Goal: Information Seeking & Learning: Learn about a topic

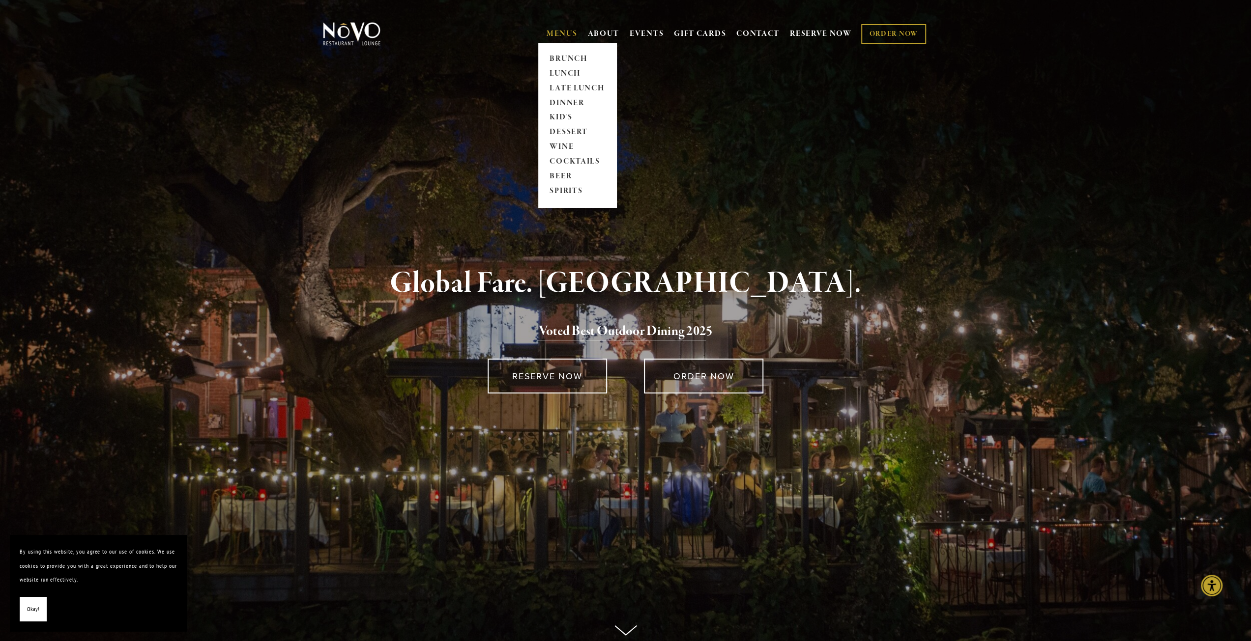
click at [562, 31] on link "MENUS" at bounding box center [561, 34] width 31 height 10
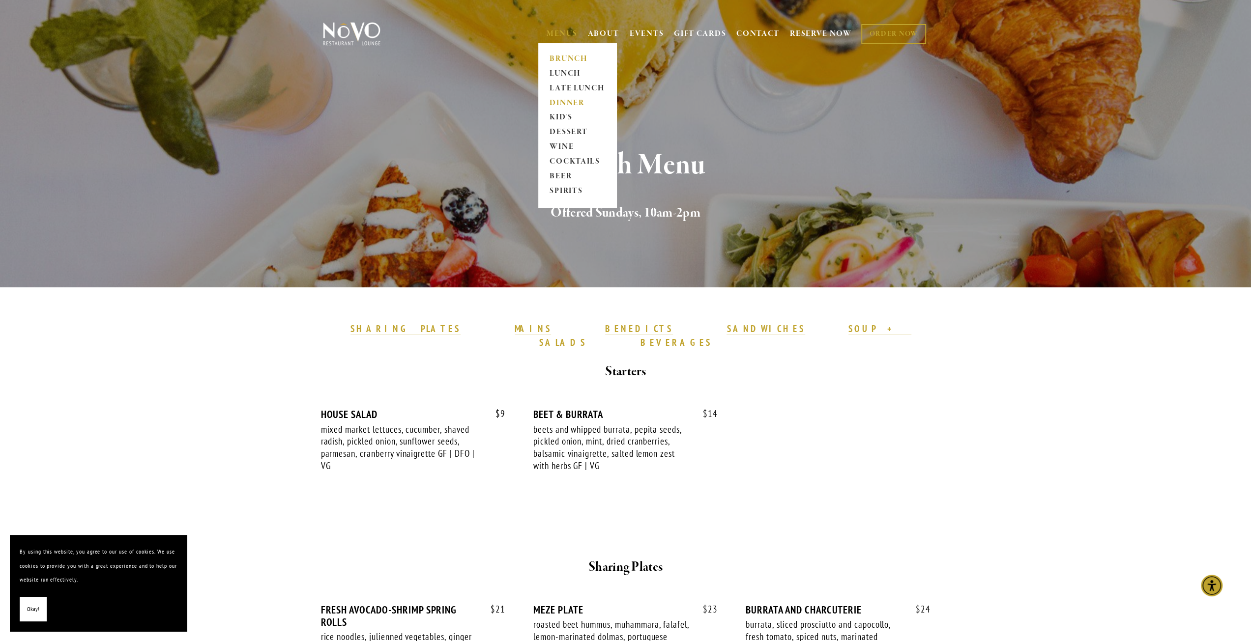
click at [567, 105] on link "DINNER" at bounding box center [576, 103] width 61 height 15
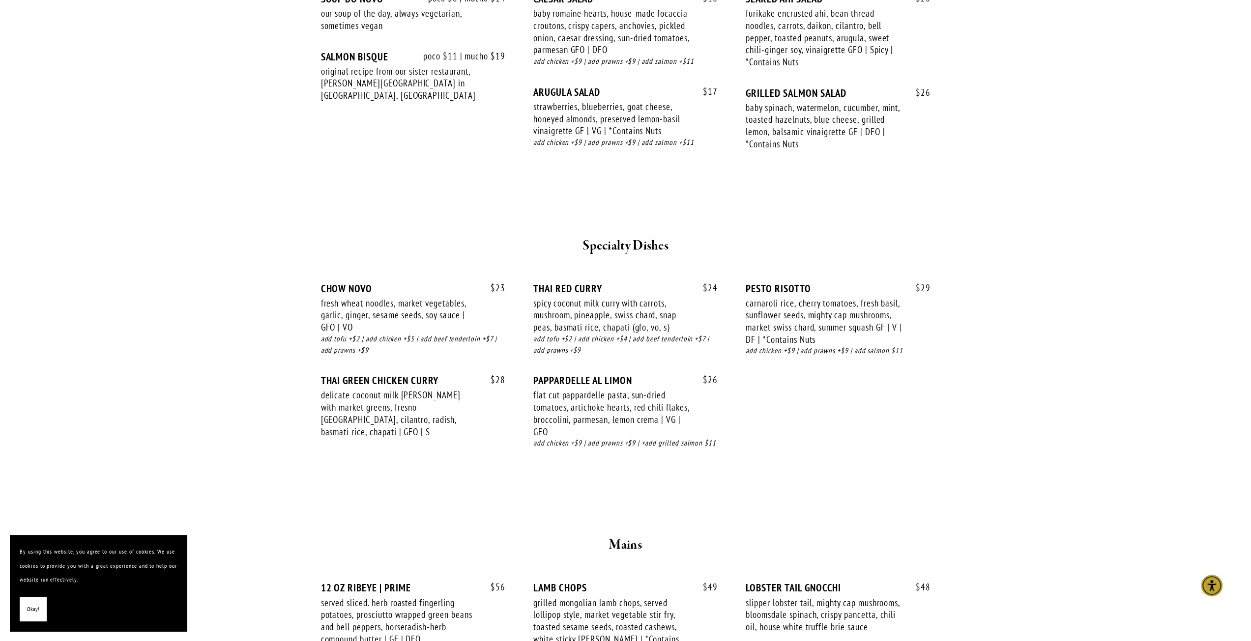
scroll to position [819, 0]
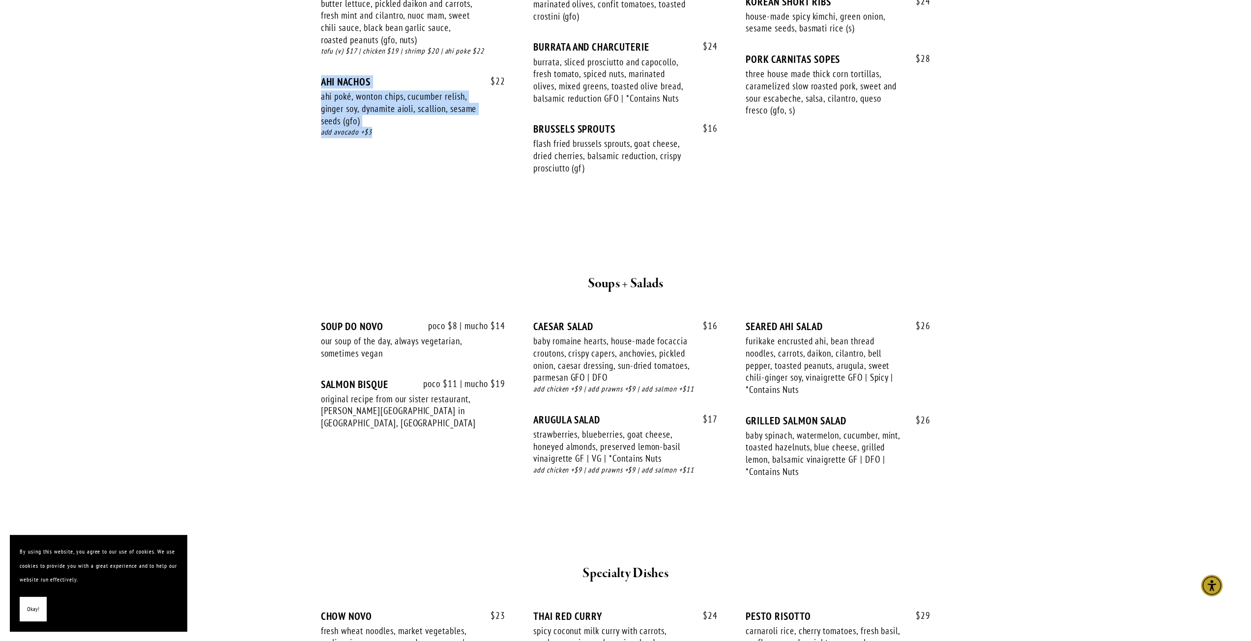
drag, startPoint x: 323, startPoint y: 79, endPoint x: 407, endPoint y: 151, distance: 110.9
click at [407, 151] on div "$ 22 AHI NACHOS ahi poké, wonton chips, cucumber relish, ginger soy, dynamite a…" at bounding box center [413, 116] width 184 height 81
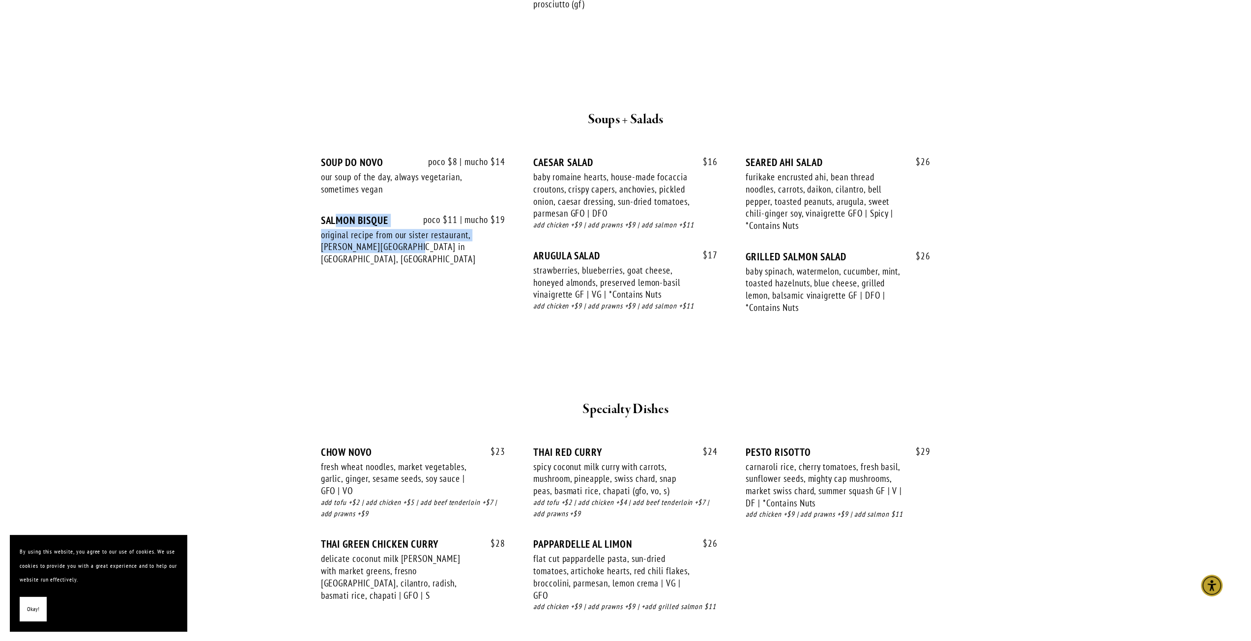
drag, startPoint x: 339, startPoint y: 217, endPoint x: 404, endPoint y: 247, distance: 71.2
click at [404, 247] on div "poco $11 | mucho $19 SALMON BISQUE original recipe from our sister restaurant, …" at bounding box center [413, 249] width 184 height 70
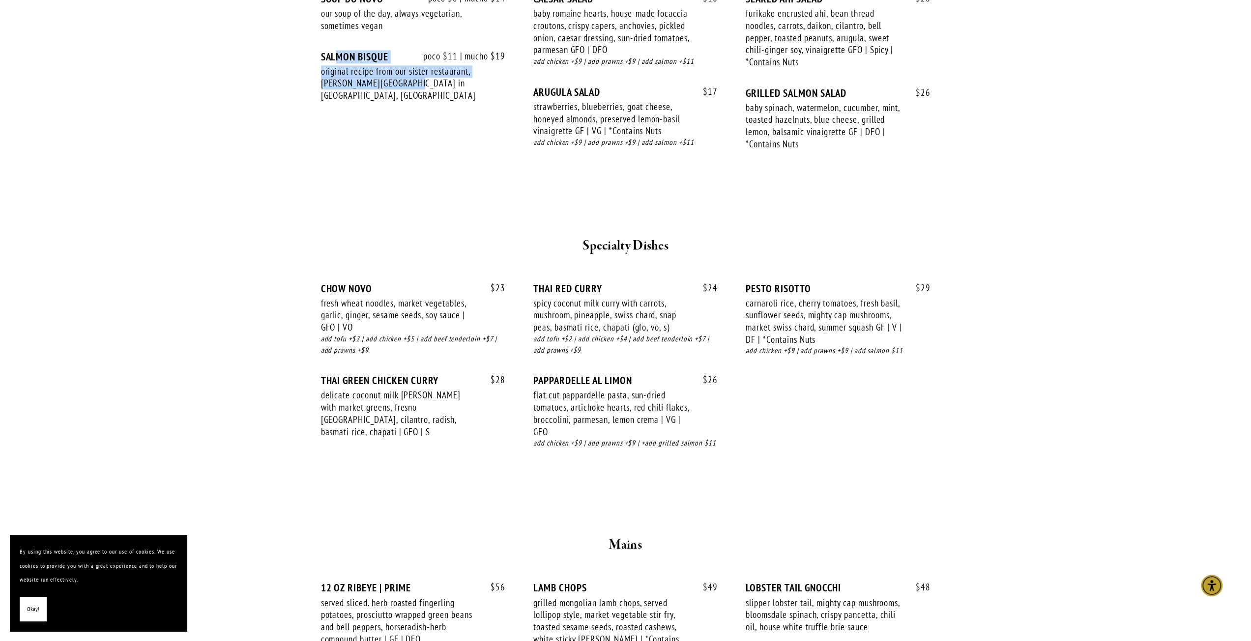
scroll to position [1310, 0]
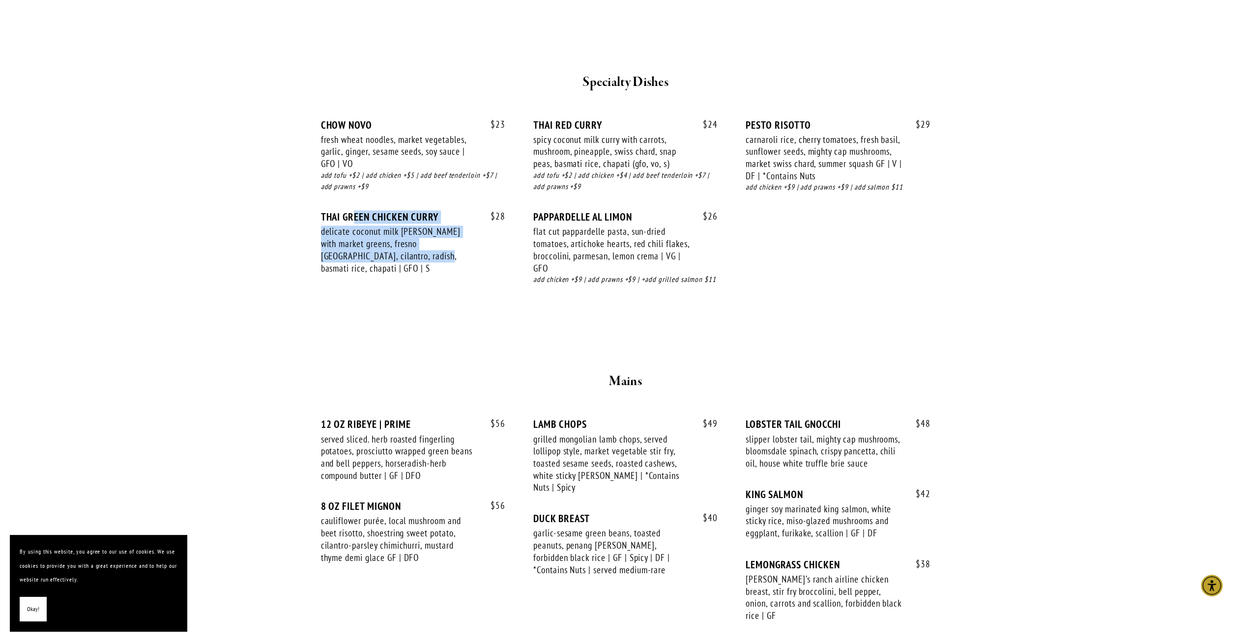
drag, startPoint x: 355, startPoint y: 217, endPoint x: 382, endPoint y: 258, distance: 50.0
click at [382, 258] on div "$ 28 THAI GREEN CHICKEN CURRY delicate coconut milk curry with market greens, f…" at bounding box center [413, 252] width 184 height 82
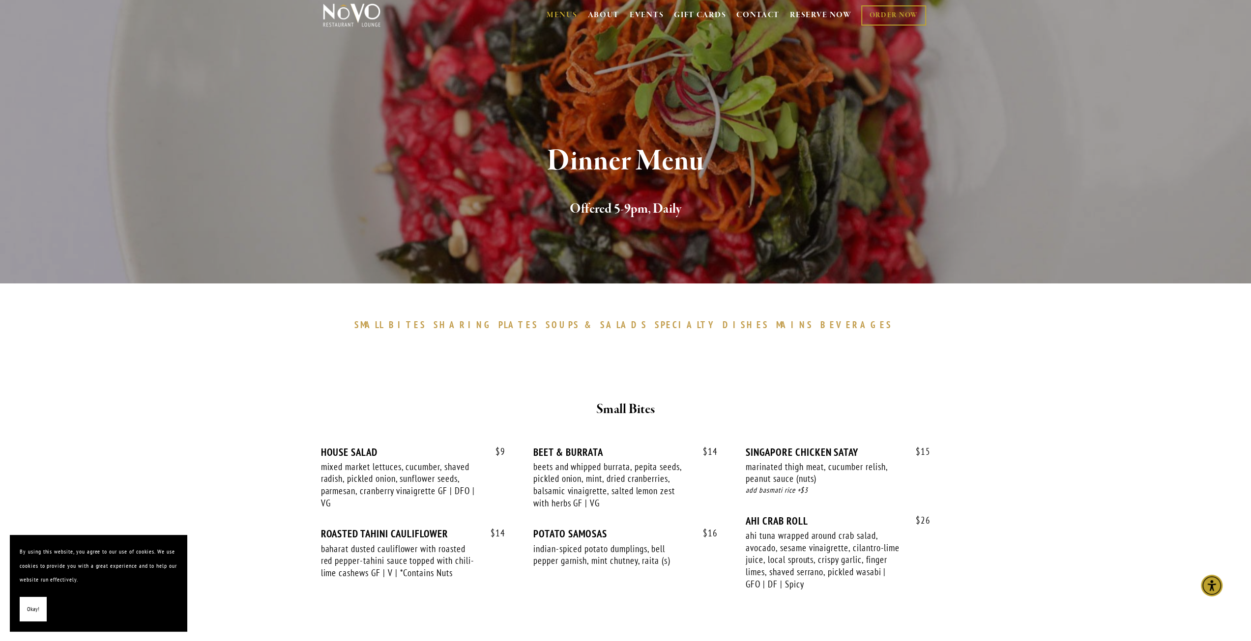
scroll to position [0, 0]
